Goal: Task Accomplishment & Management: Manage account settings

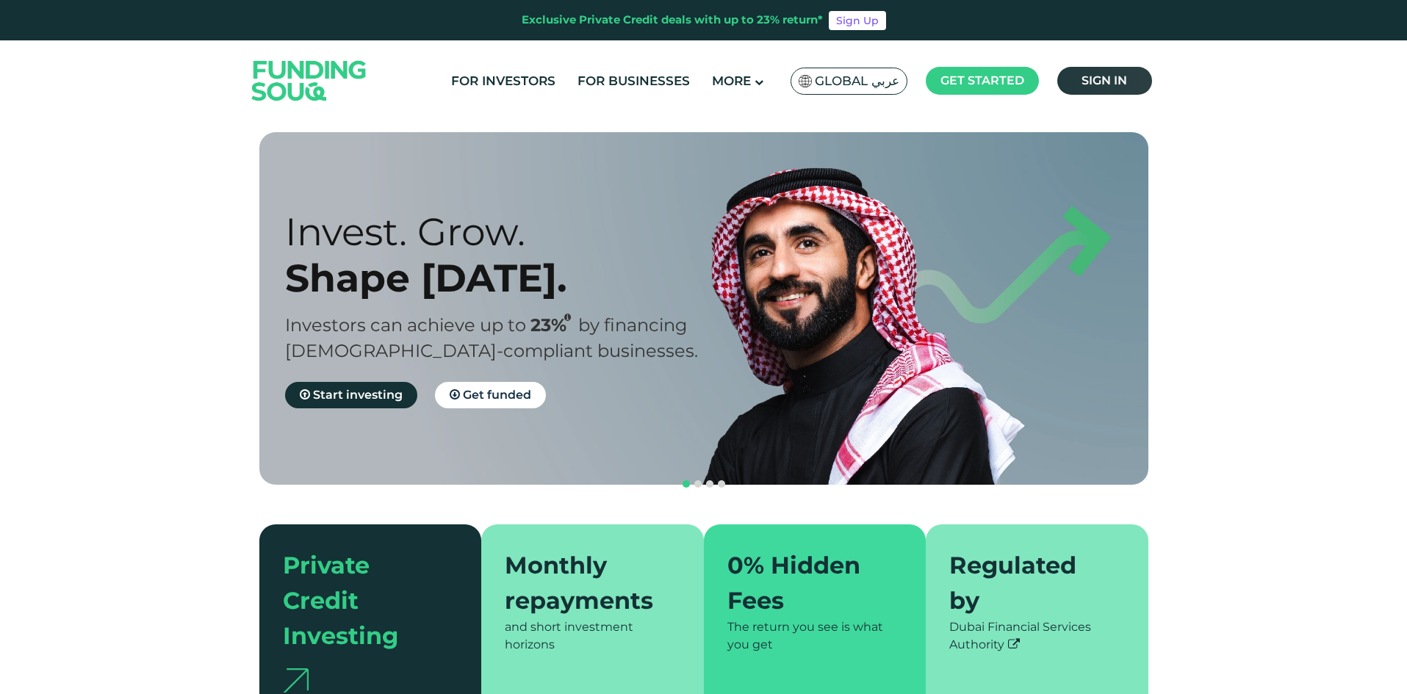
click at [1072, 85] on link "Sign in" at bounding box center [1104, 81] width 95 height 28
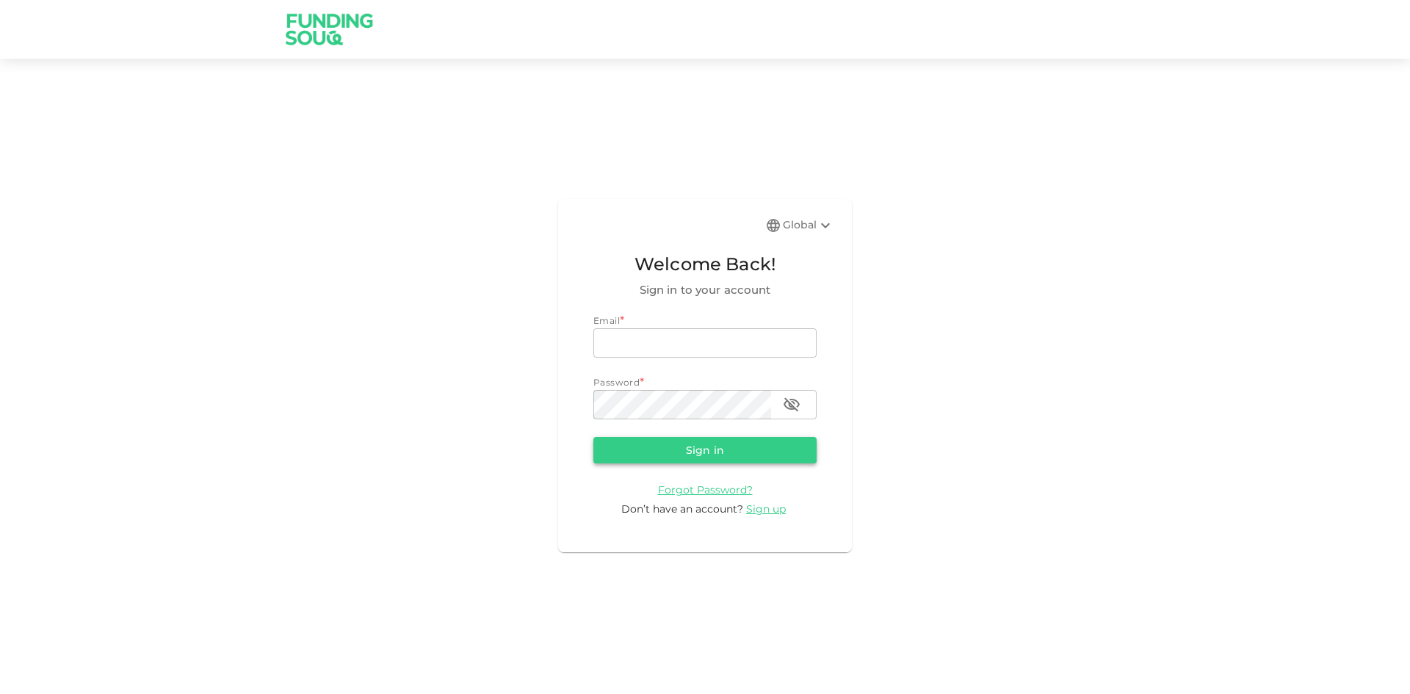
type input "[EMAIL_ADDRESS][DOMAIN_NAME]"
click at [672, 442] on button "Sign in" at bounding box center [705, 450] width 223 height 26
